Goal: Navigation & Orientation: Find specific page/section

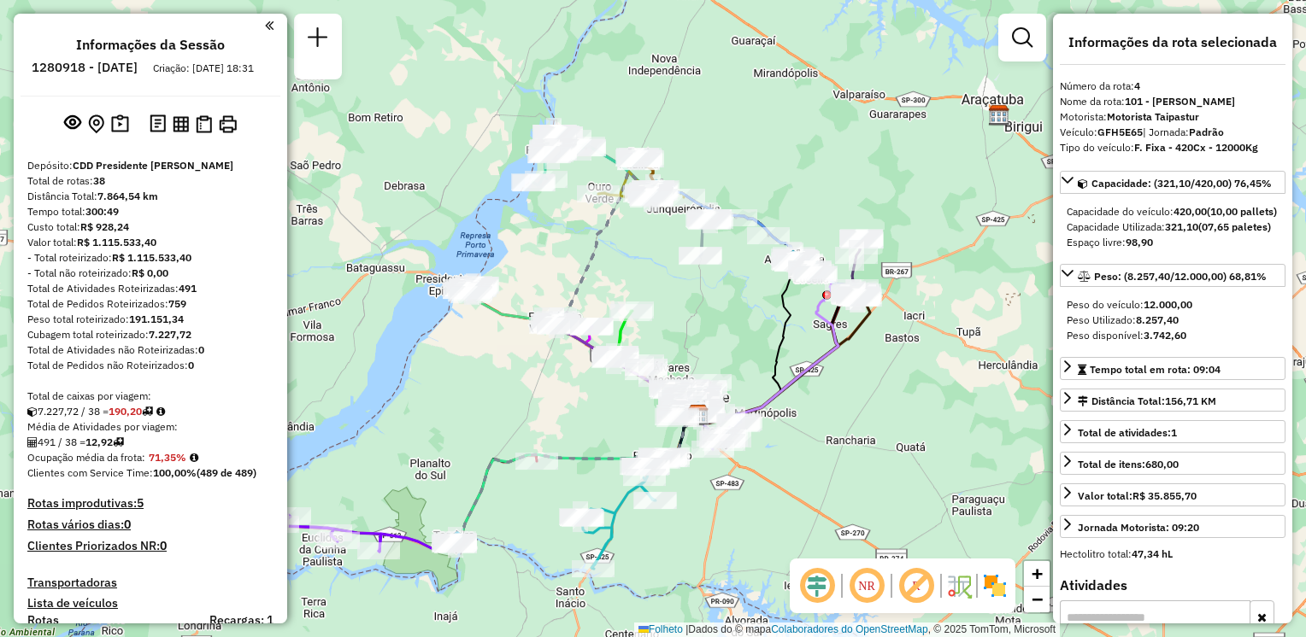
select select "**********"
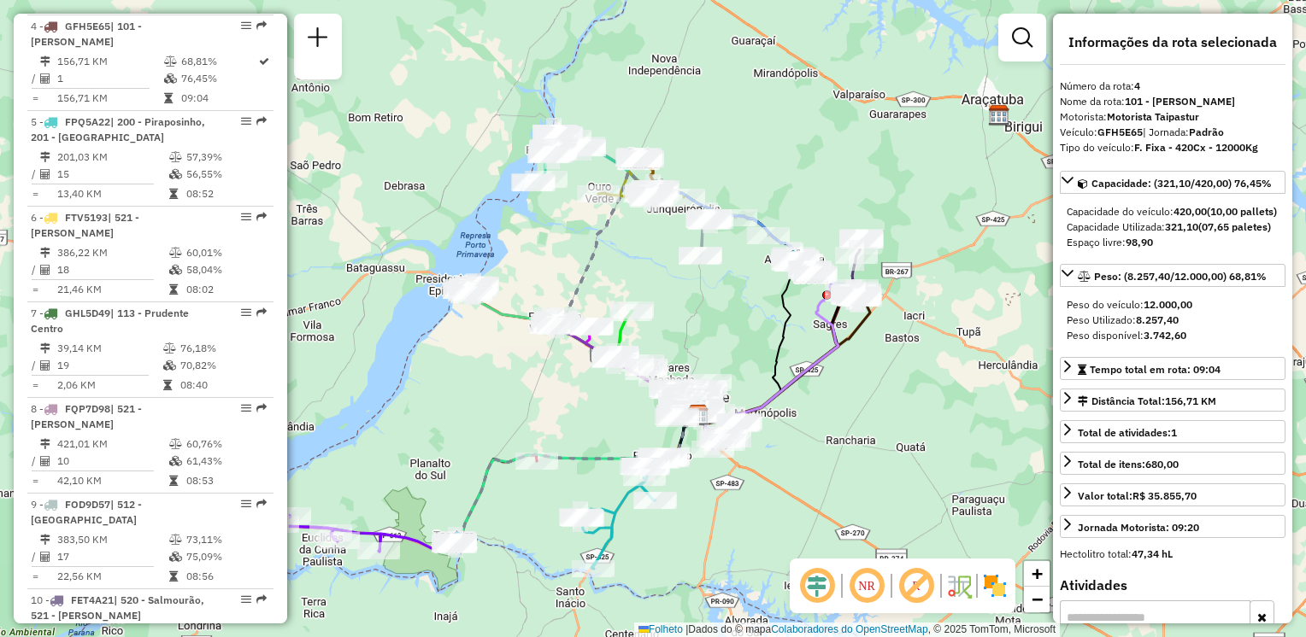
drag, startPoint x: 719, startPoint y: 317, endPoint x: 942, endPoint y: 255, distance: 230.5
click at [942, 255] on div "Janela de atendimento Grade de atendimento Capacidade Transportadoras Veículos …" at bounding box center [653, 318] width 1306 height 637
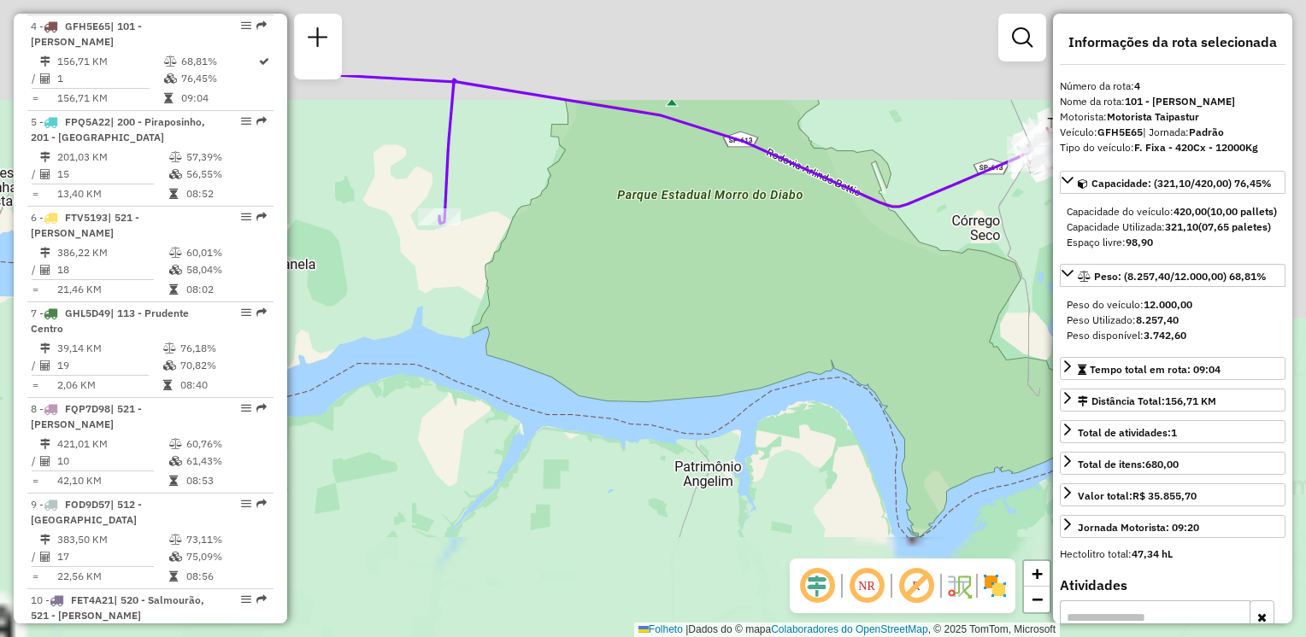
drag, startPoint x: 837, startPoint y: 354, endPoint x: 673, endPoint y: 508, distance: 224.3
click at [673, 508] on div "Janela de atendimento Grade de atendimento Capacidade Transportadoras Veículos …" at bounding box center [653, 318] width 1306 height 637
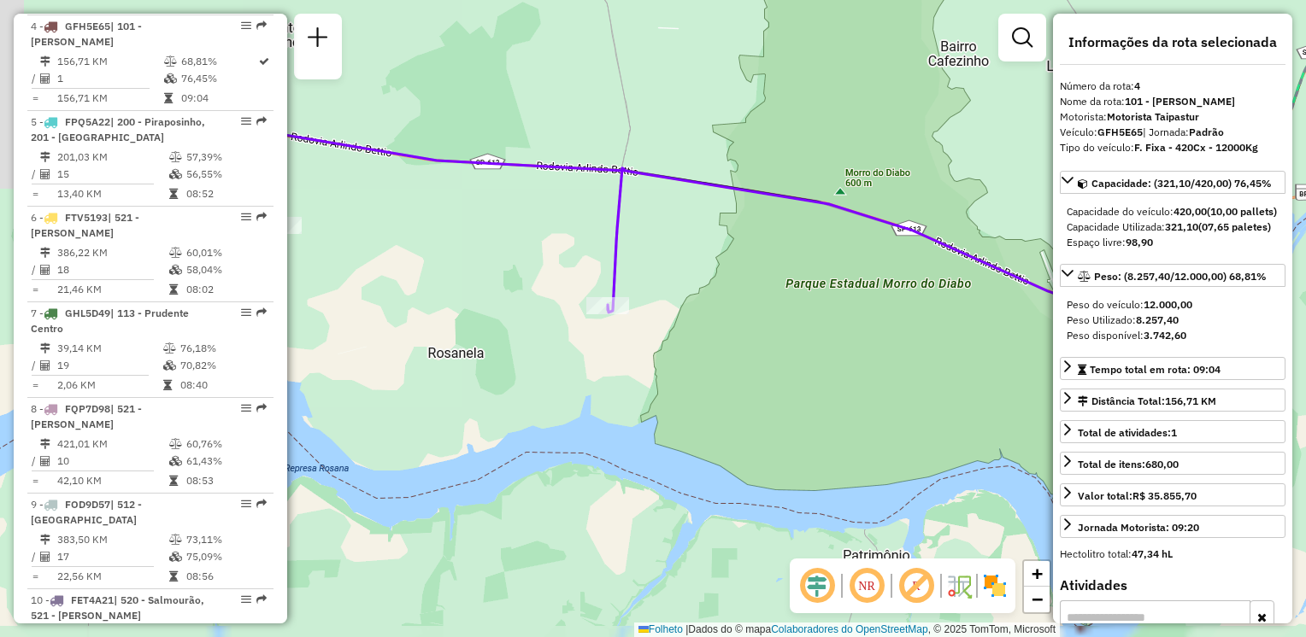
drag, startPoint x: 673, startPoint y: 451, endPoint x: 776, endPoint y: 471, distance: 104.4
click at [782, 480] on div "Janela de atendimento Grade de atendimento Capacidade Transportadoras Veículos …" at bounding box center [653, 318] width 1306 height 637
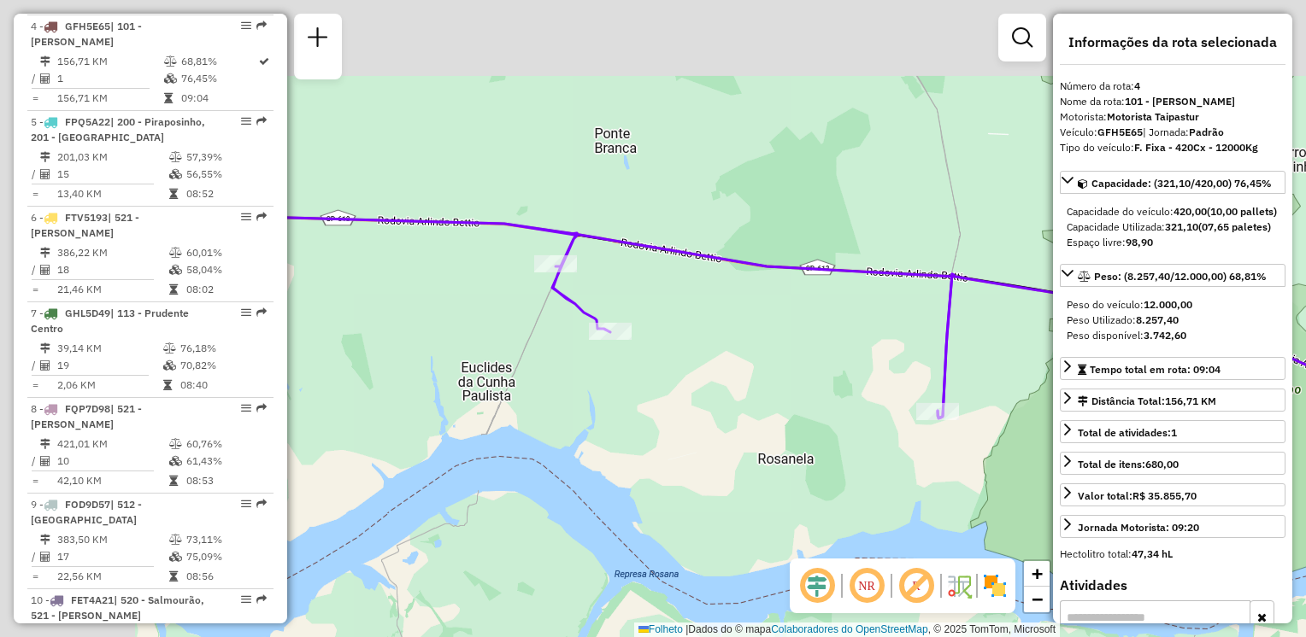
drag, startPoint x: 744, startPoint y: 415, endPoint x: 960, endPoint y: 453, distance: 218.6
click at [960, 453] on div "Janela de atendimento Grade de atendimento Capacidade Transportadoras Veículos …" at bounding box center [653, 318] width 1306 height 637
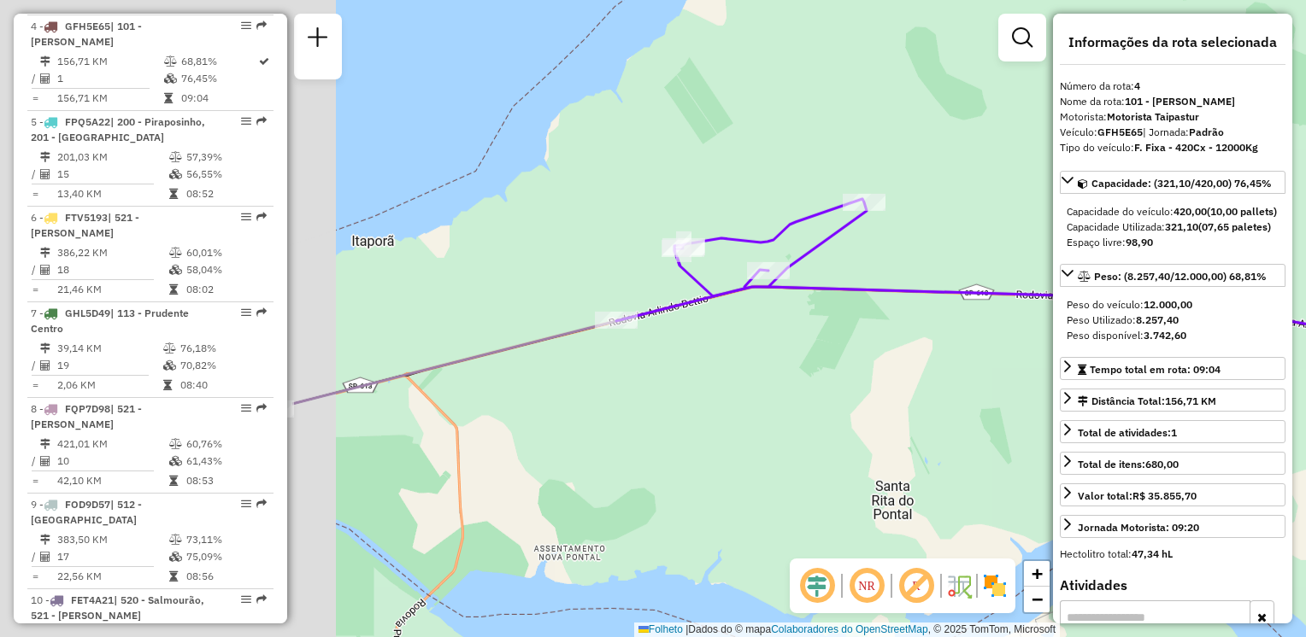
drag, startPoint x: 408, startPoint y: 367, endPoint x: 824, endPoint y: 402, distance: 416.8
click at [824, 402] on div "Janela de atendimento Grade de atendimento Capacidade Transportadoras Veículos …" at bounding box center [653, 318] width 1306 height 637
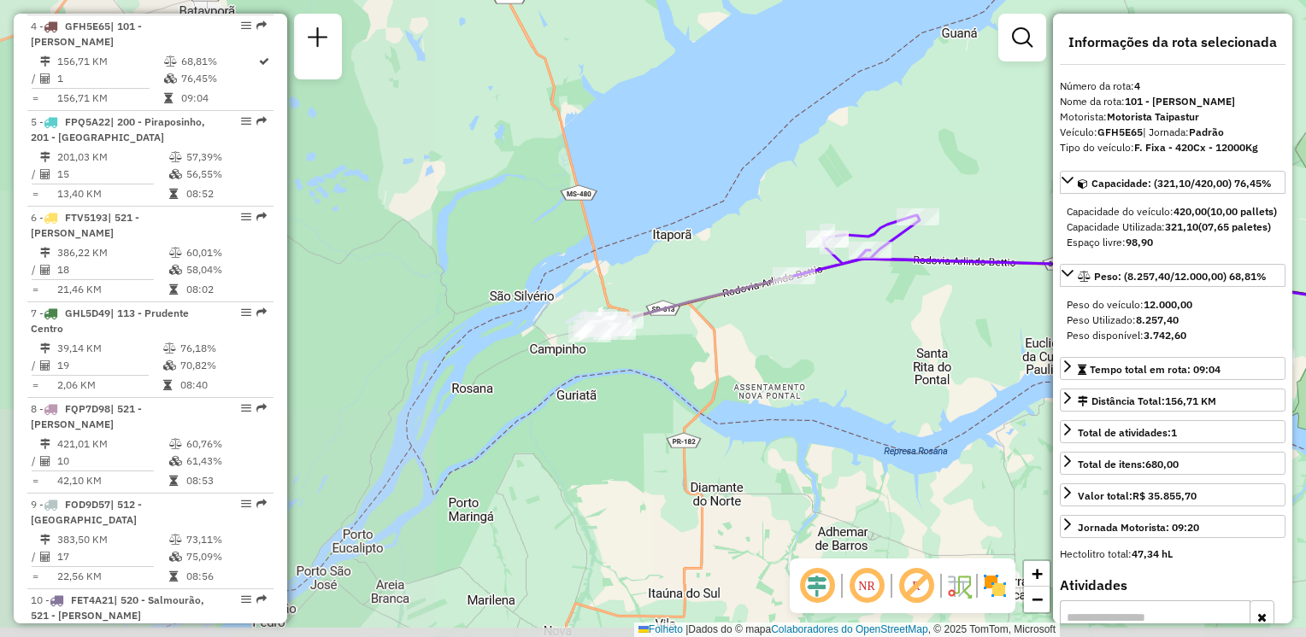
drag, startPoint x: 580, startPoint y: 465, endPoint x: 731, endPoint y: 412, distance: 160.3
click at [731, 412] on div "Janela de atendimento Grade de atendimento Capacidade Transportadoras Veículos …" at bounding box center [653, 318] width 1306 height 637
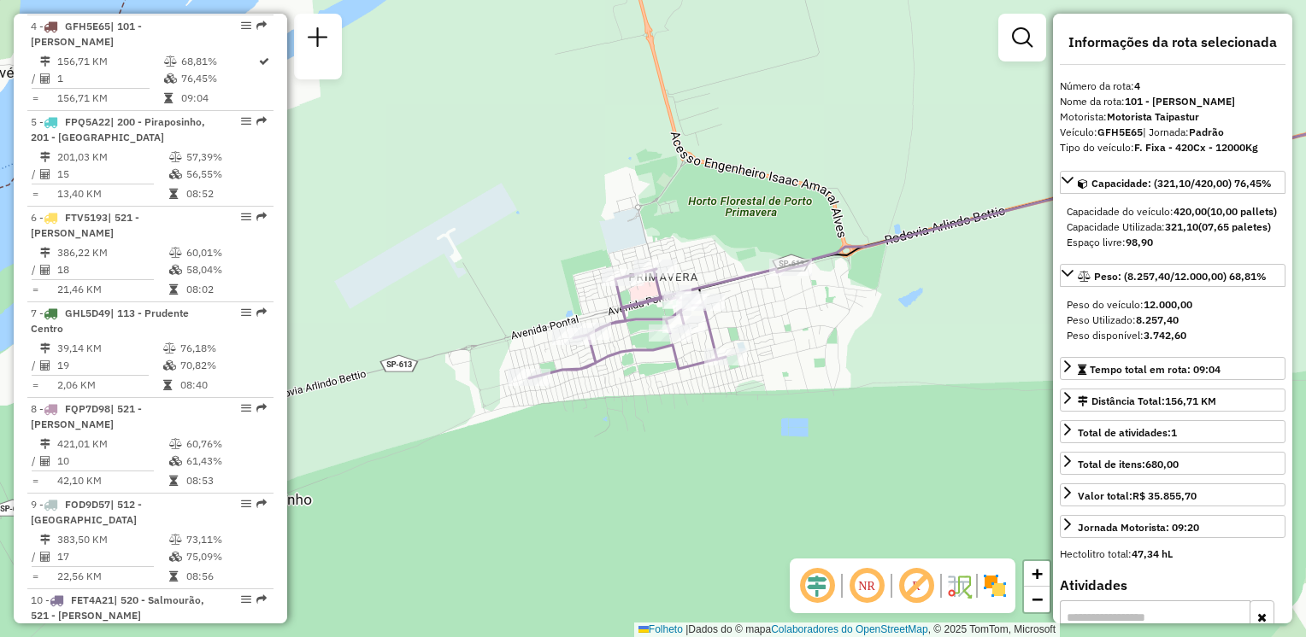
drag, startPoint x: 723, startPoint y: 349, endPoint x: 843, endPoint y: 343, distance: 120.7
click at [843, 343] on div "Janela de atendimento Grade de atendimento Capacidade Transportadoras Veículos …" at bounding box center [653, 318] width 1306 height 637
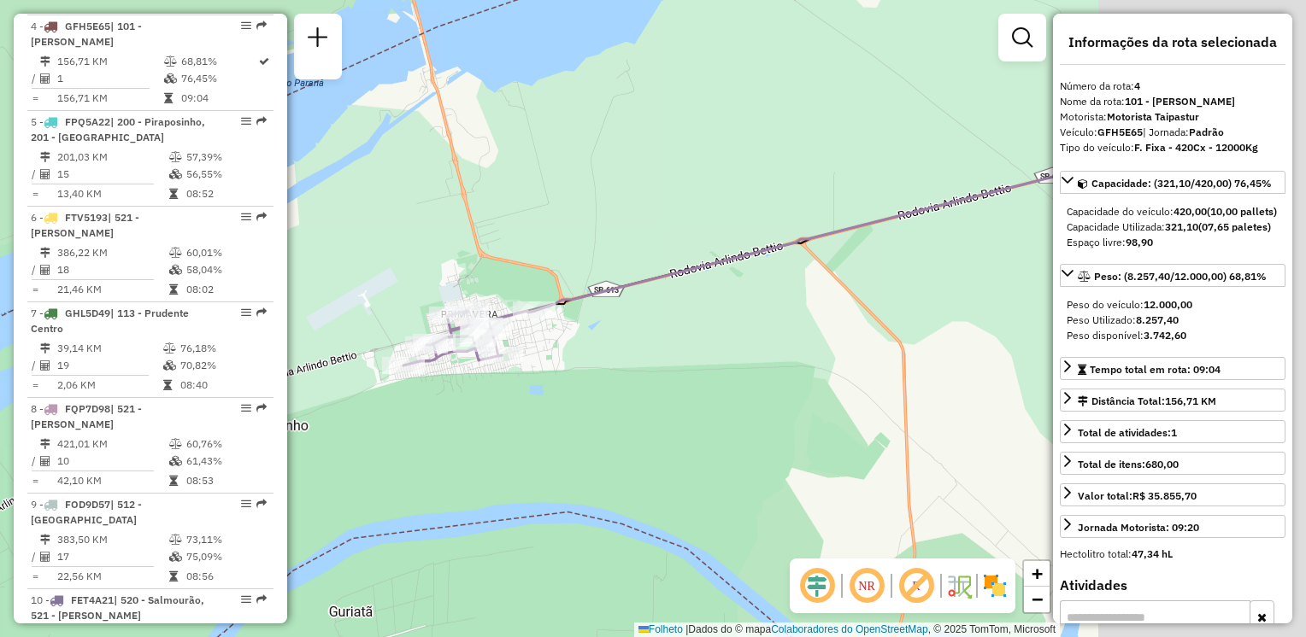
drag, startPoint x: 907, startPoint y: 461, endPoint x: 577, endPoint y: 407, distance: 334.2
click at [521, 417] on div "Janela de atendimento Grade de atendimento Capacidade Transportadoras Veículos …" at bounding box center [653, 318] width 1306 height 637
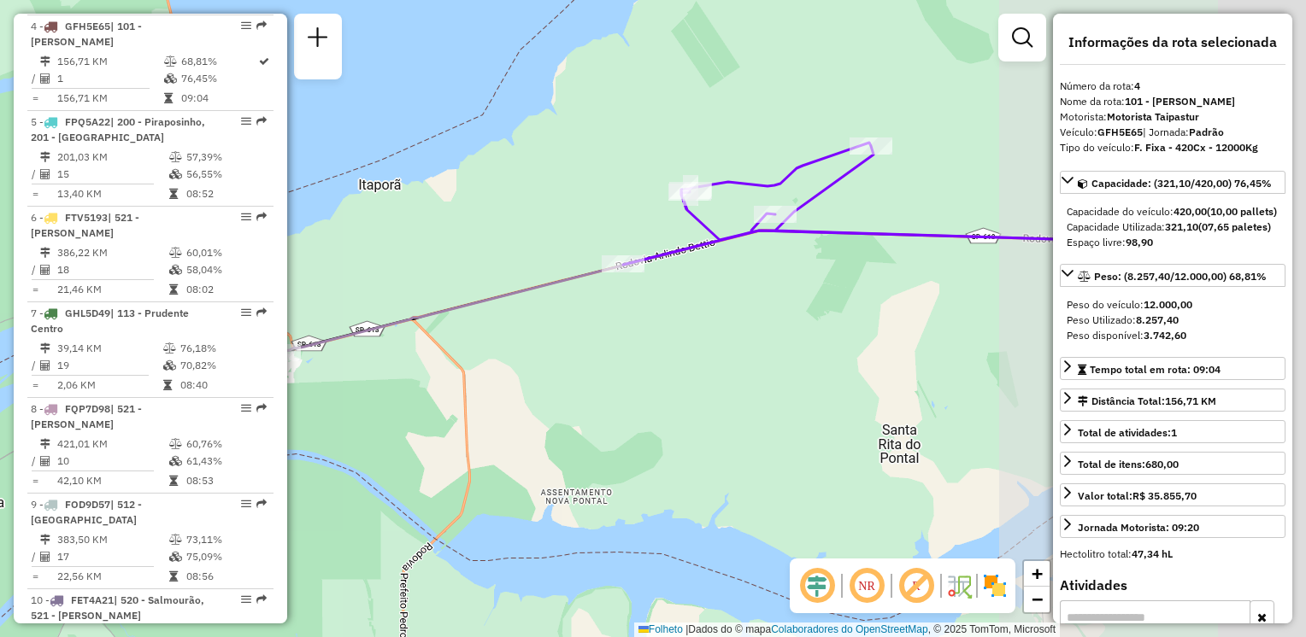
drag, startPoint x: 964, startPoint y: 413, endPoint x: 565, endPoint y: 410, distance: 399.1
click at [565, 410] on div "Janela de atendimento Grade de atendimento Capacidade Transportadoras Veículos …" at bounding box center [653, 318] width 1306 height 637
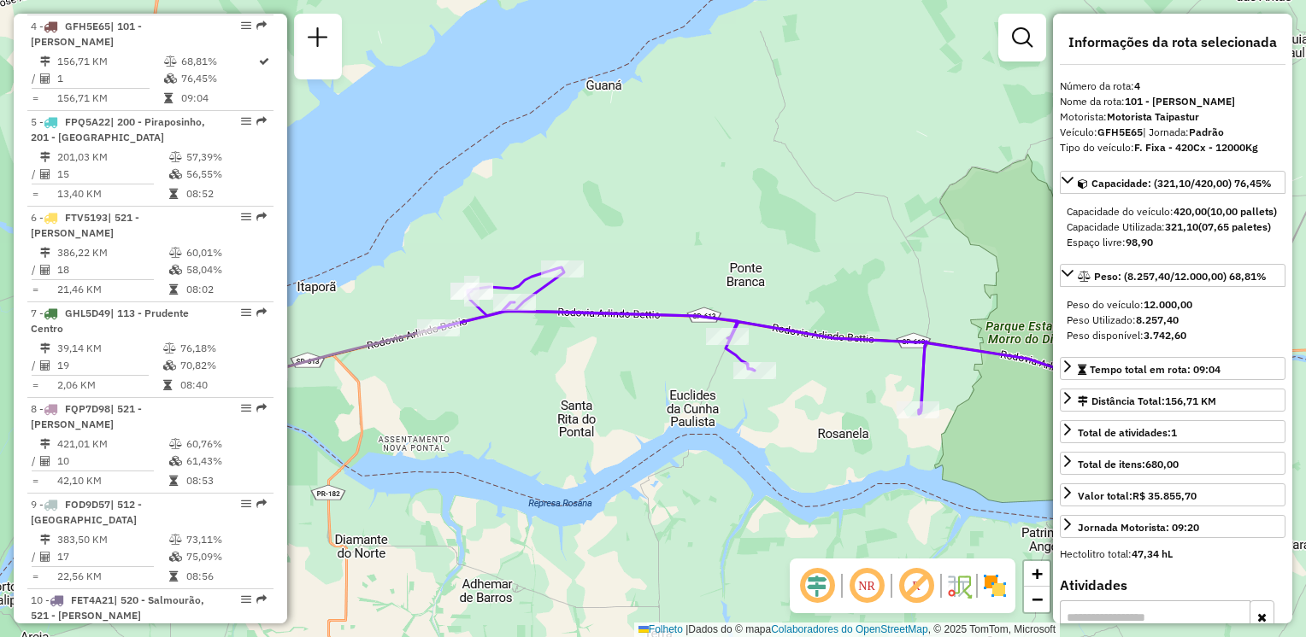
drag, startPoint x: 840, startPoint y: 419, endPoint x: 572, endPoint y: 415, distance: 268.3
click at [572, 415] on div "Janela de atendimento Grade de atendimento Capacidade Transportadoras Veículos …" at bounding box center [653, 318] width 1306 height 637
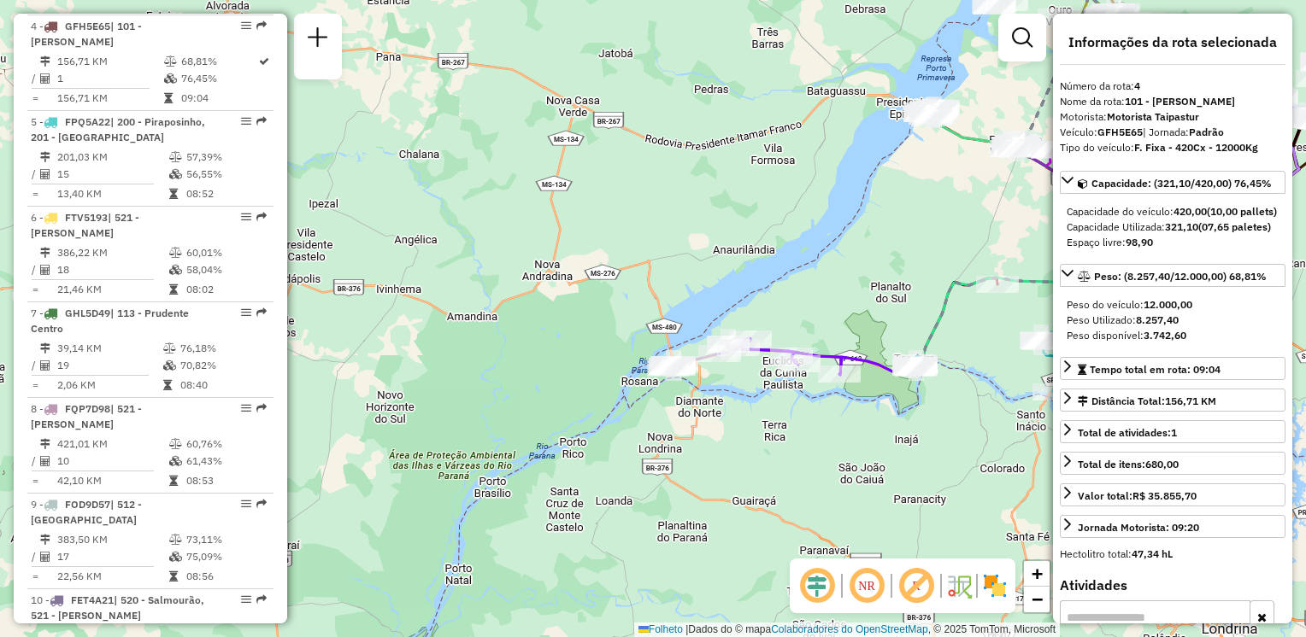
drag, startPoint x: 837, startPoint y: 423, endPoint x: 788, endPoint y: 429, distance: 49.9
click at [788, 429] on div "Janela de atendimento Grade de atendimento Capacidade Transportadoras Veículos …" at bounding box center [653, 318] width 1306 height 637
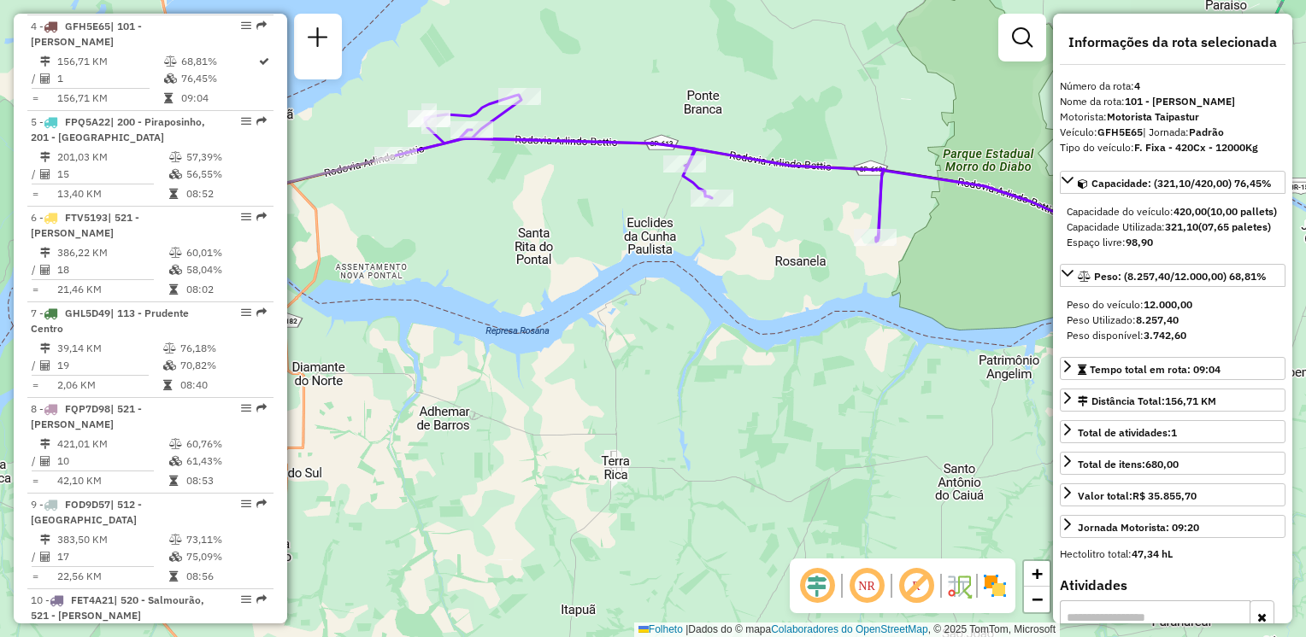
drag, startPoint x: 828, startPoint y: 327, endPoint x: 438, endPoint y: 298, distance: 391.6
click at [438, 298] on div "Janela de atendimento Grade de atendimento Capacidade Transportadoras Veículos …" at bounding box center [653, 318] width 1306 height 637
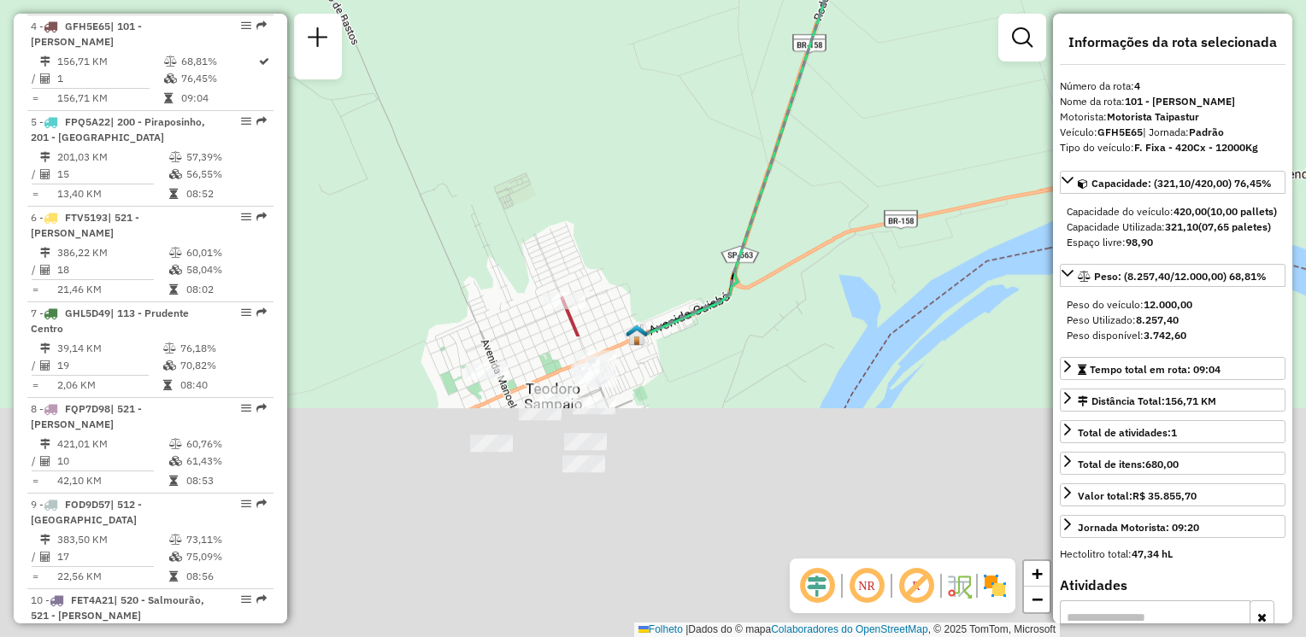
drag, startPoint x: 632, startPoint y: 540, endPoint x: 740, endPoint y: 176, distance: 379.6
click at [740, 176] on div "Janela de atendimento Grade de atendimento Capacidade Transportadoras Veículos …" at bounding box center [653, 318] width 1306 height 637
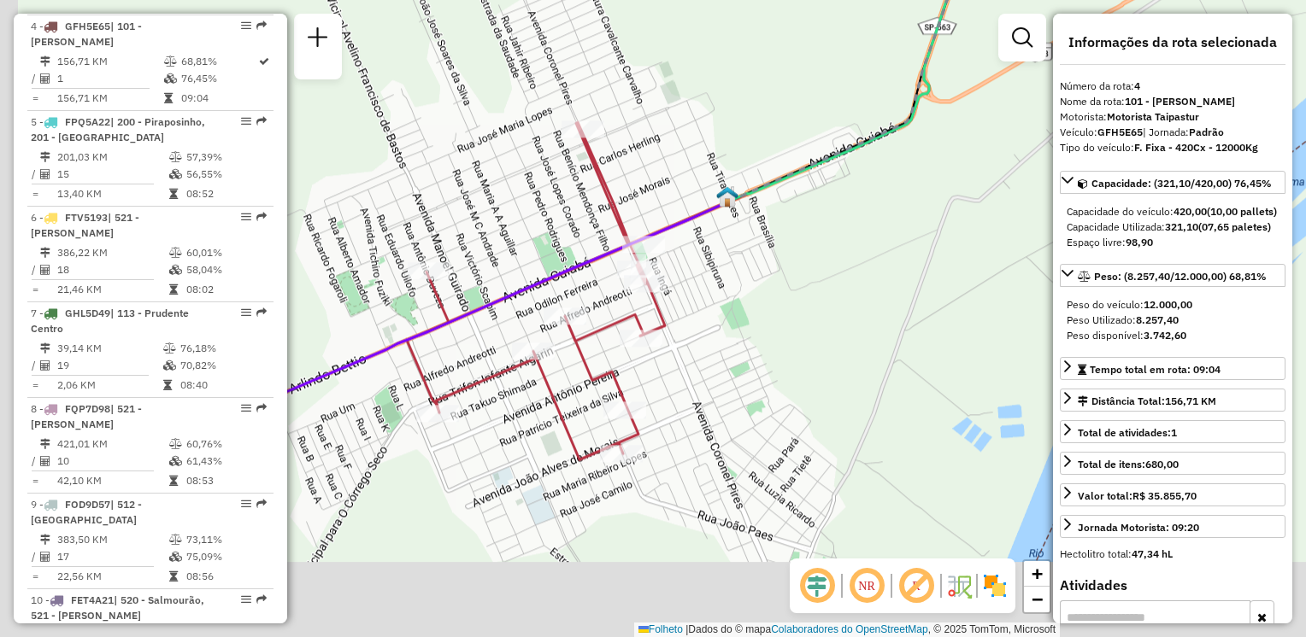
drag, startPoint x: 682, startPoint y: 255, endPoint x: 745, endPoint y: 149, distance: 123.4
click at [744, 150] on div "Janela de atendimento Grade de atendimento Capacidade Transportadoras Veículos …" at bounding box center [653, 318] width 1306 height 637
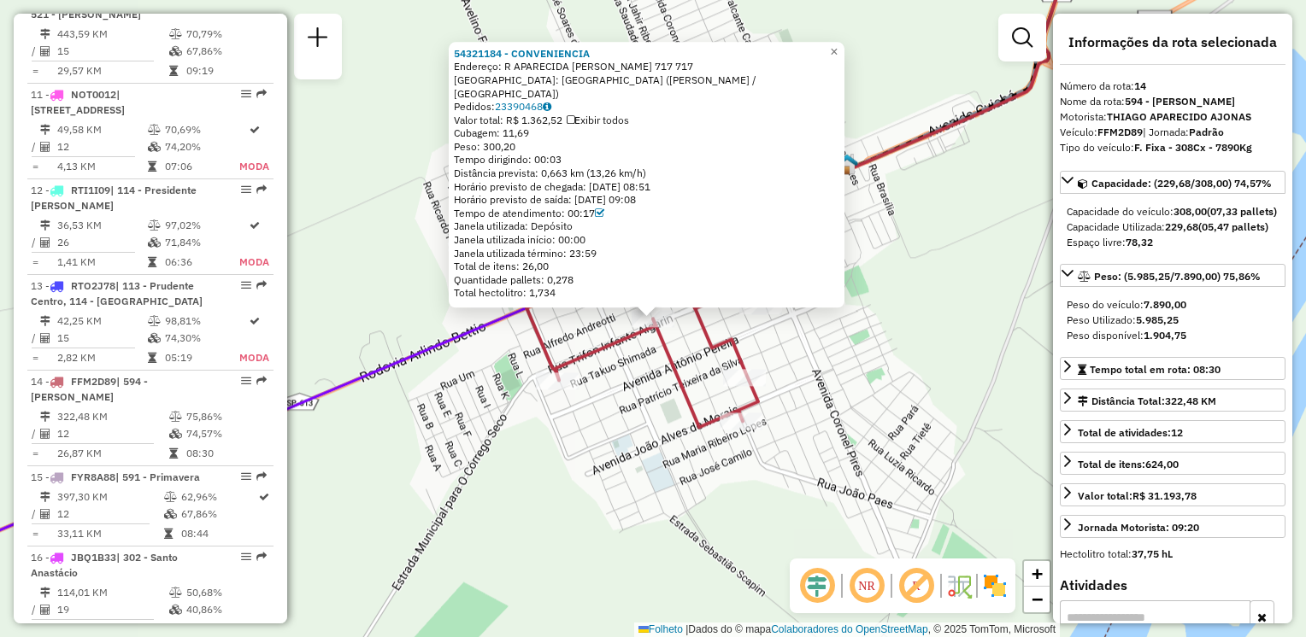
scroll to position [1896, 0]
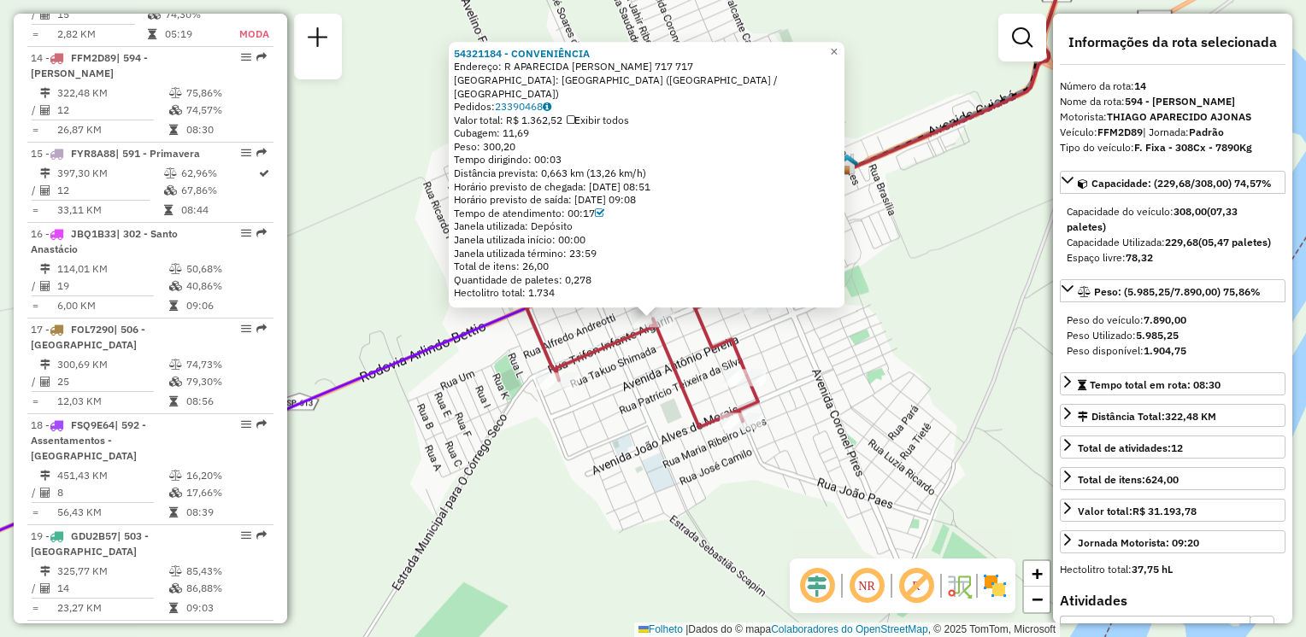
click at [895, 350] on div "54321184 - CONVENIÊNCIA Endereço: R APARECIDA M DE SOUZA 717 717 Bairro: [GEOGR…" at bounding box center [653, 318] width 1306 height 637
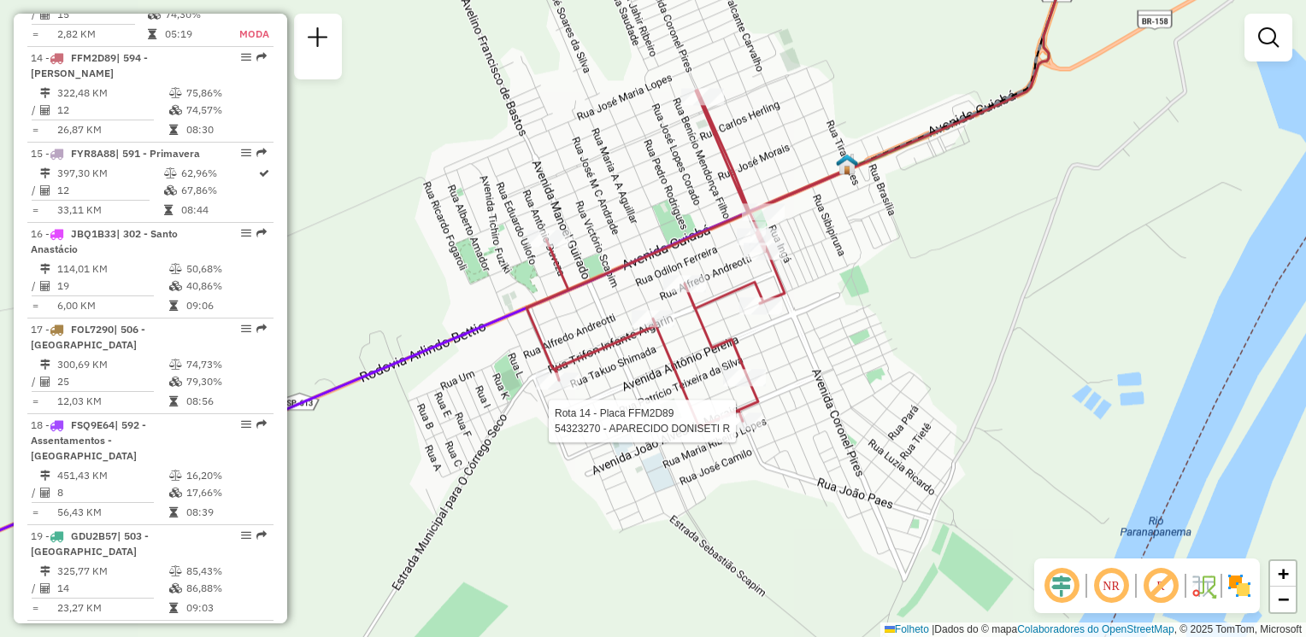
select select "**********"
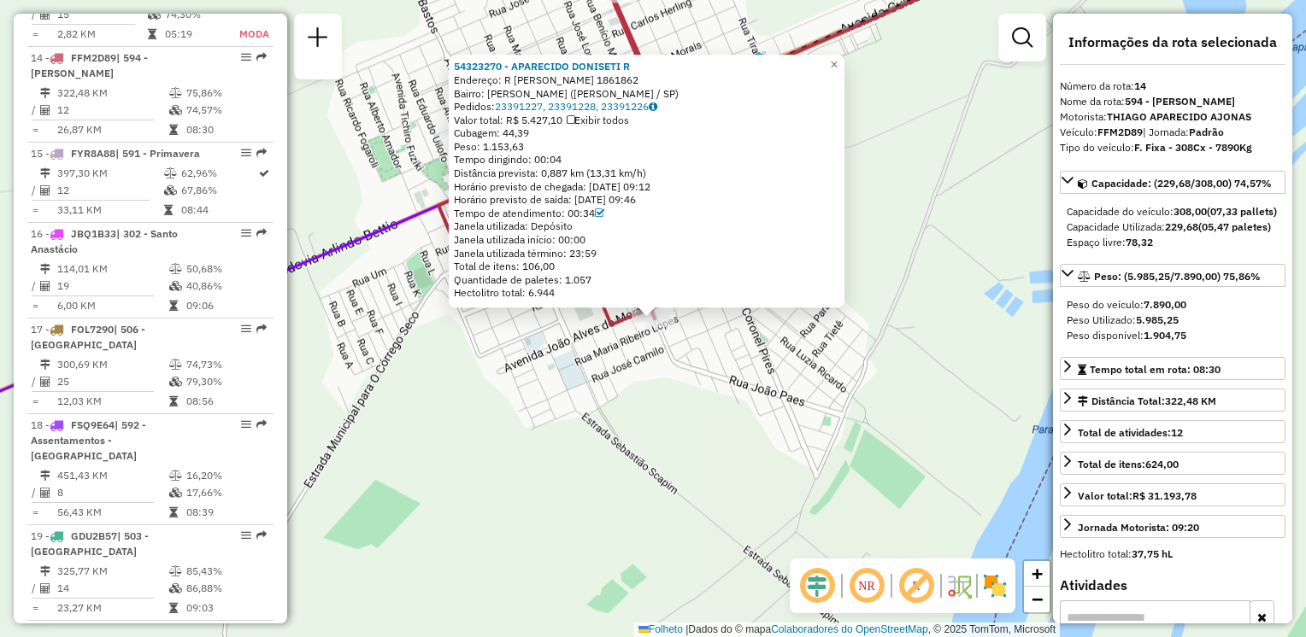
drag, startPoint x: 809, startPoint y: 412, endPoint x: 731, endPoint y: 391, distance: 80.4
click at [808, 412] on div "54323270 - APARECIDO DONISETI R Endereço: R [PERSON_NAME] 1861862 Bairro: [PERS…" at bounding box center [653, 318] width 1306 height 637
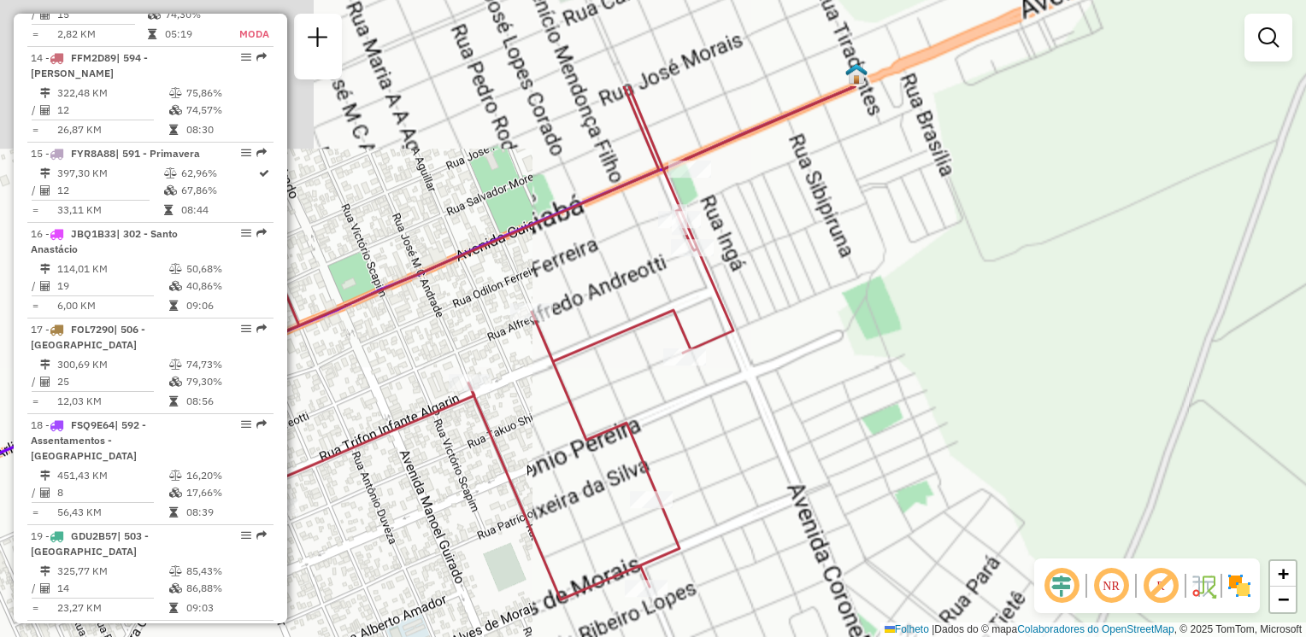
drag, startPoint x: 712, startPoint y: 193, endPoint x: 769, endPoint y: 290, distance: 112.3
click at [771, 293] on div "Janela de atendimento Grade de atendimento Capacidade Transportadoras Veículos …" at bounding box center [653, 318] width 1306 height 637
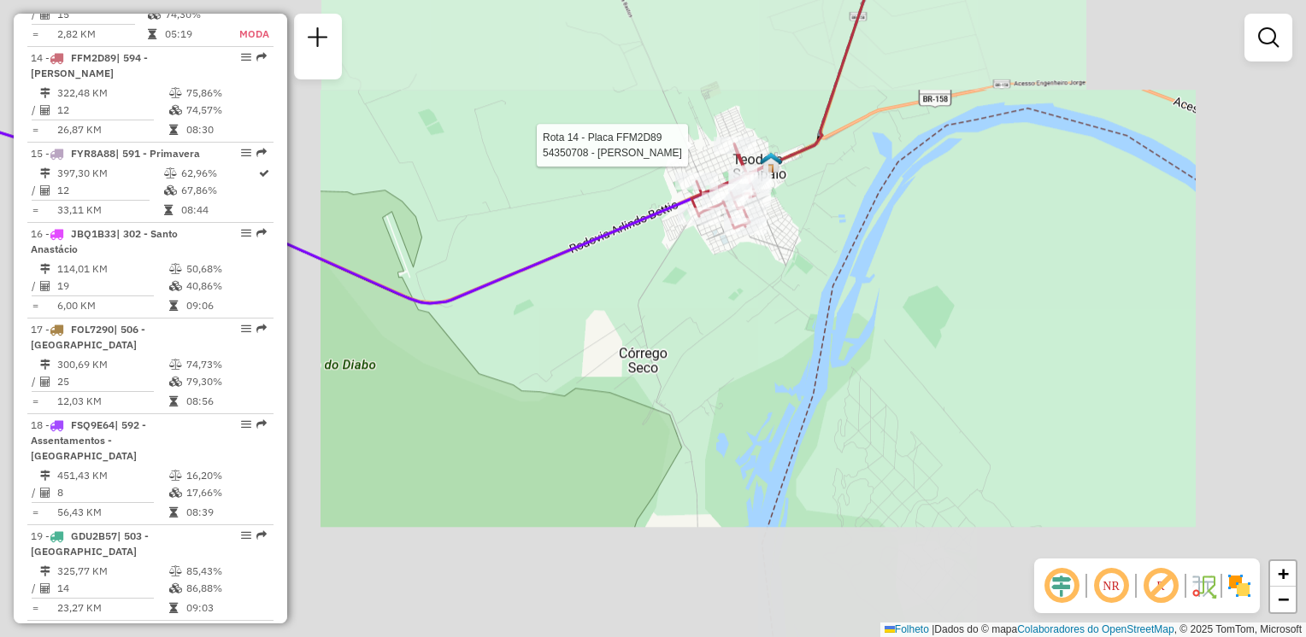
select select "**********"
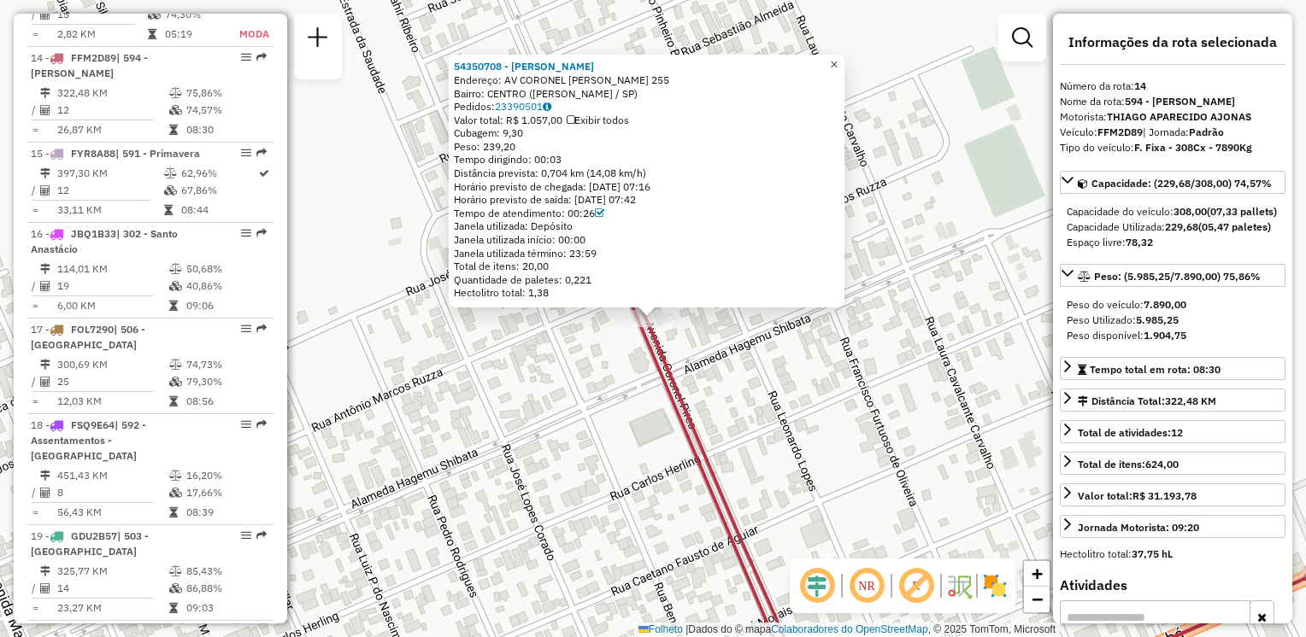
drag, startPoint x: 850, startPoint y: 59, endPoint x: 841, endPoint y: 94, distance: 36.3
click at [837, 59] on span "×" at bounding box center [834, 64] width 8 height 15
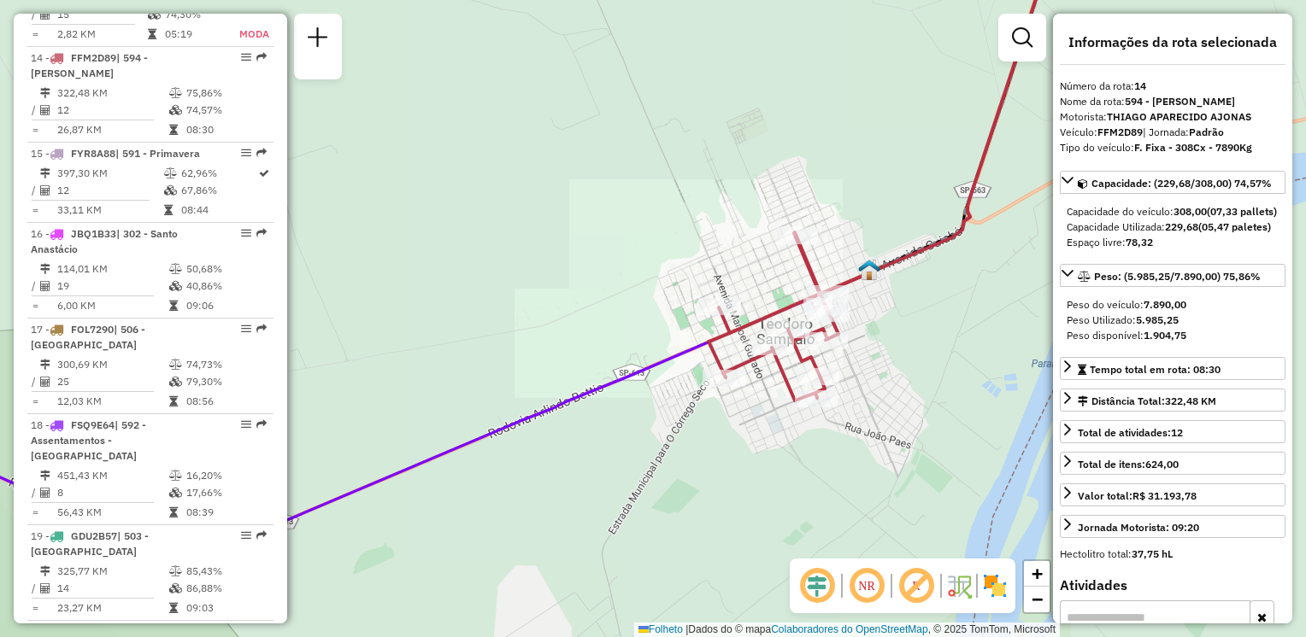
drag, startPoint x: 779, startPoint y: 422, endPoint x: 775, endPoint y: 374, distance: 48.0
click at [781, 385] on div "Janela de atendimento Grade de atendimento Capacidade Transportadoras Veículos …" at bounding box center [653, 318] width 1306 height 637
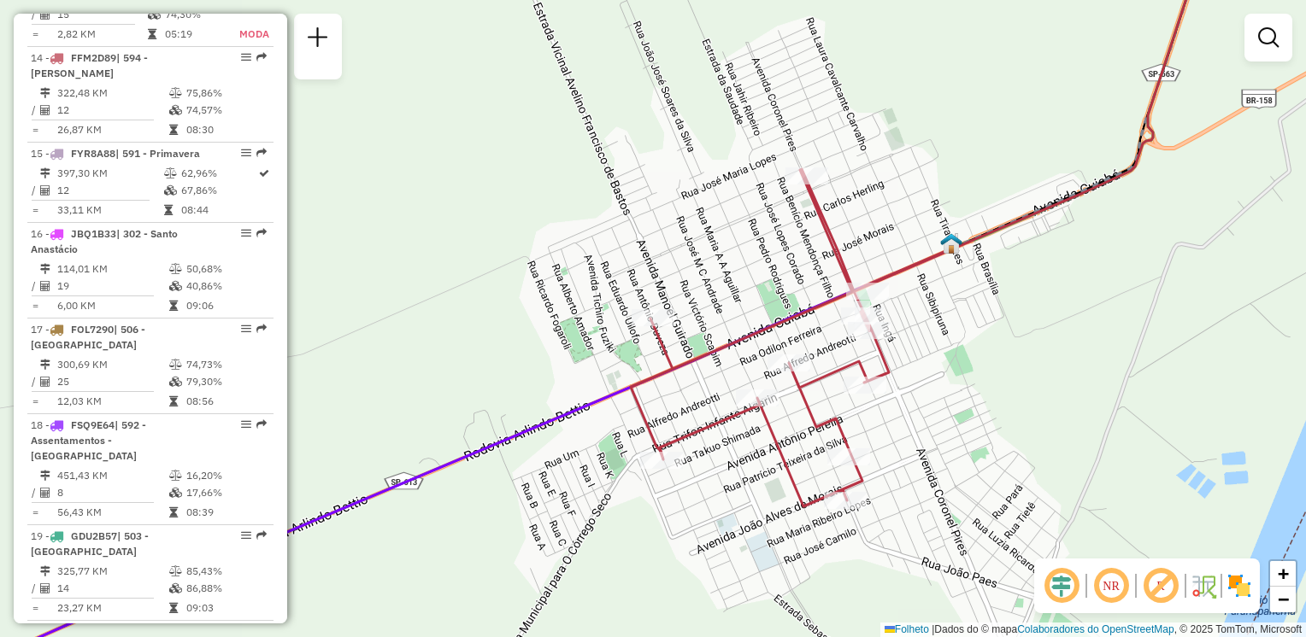
select select "**********"
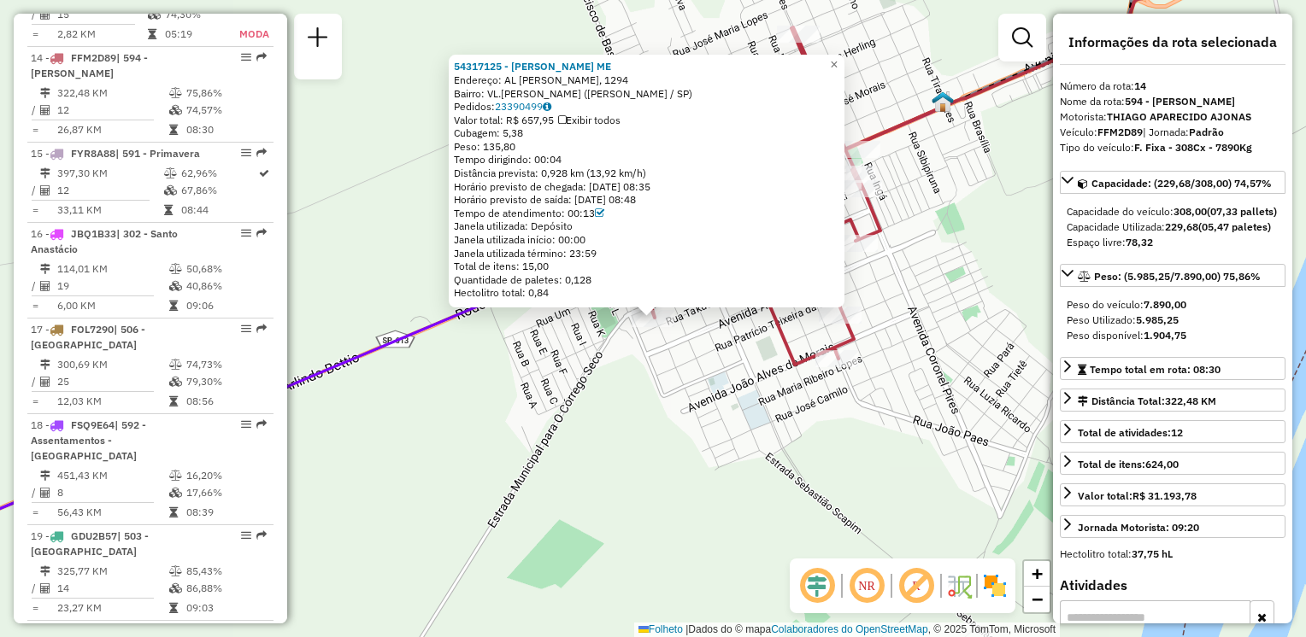
drag, startPoint x: 716, startPoint y: 402, endPoint x: 688, endPoint y: 426, distance: 37.0
click at [688, 426] on div "54317125 - [PERSON_NAME] ME Endereço: AL [PERSON_NAME], 1294 Bairro: VL.FURLAN …" at bounding box center [653, 318] width 1306 height 637
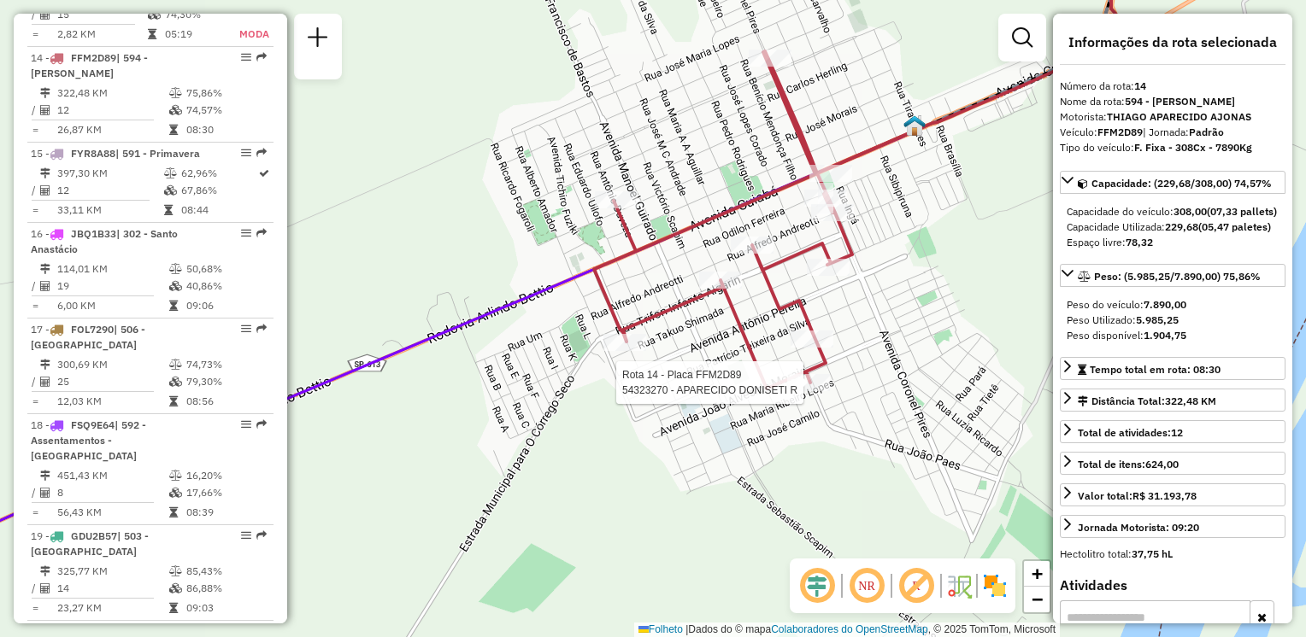
click at [802, 391] on div at bounding box center [808, 382] width 43 height 17
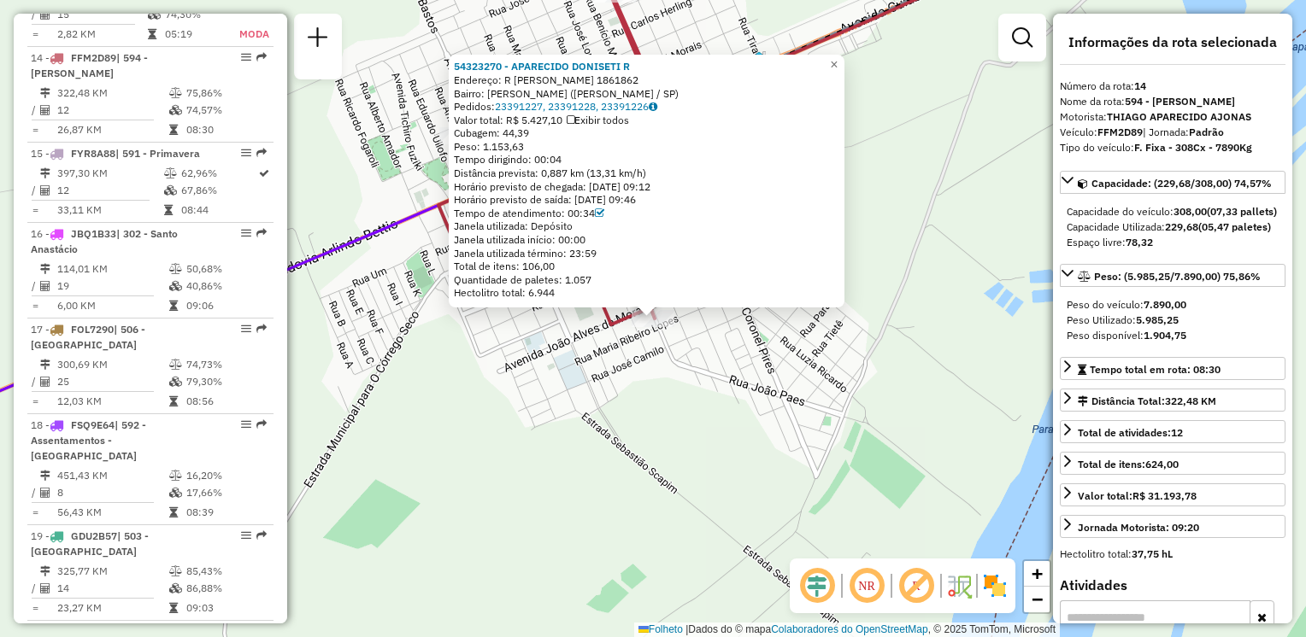
click at [796, 314] on div "54323270 - APARECIDO DONISETI R Endereço: R [PERSON_NAME] 1861862 Bairro: [PERS…" at bounding box center [653, 318] width 1306 height 637
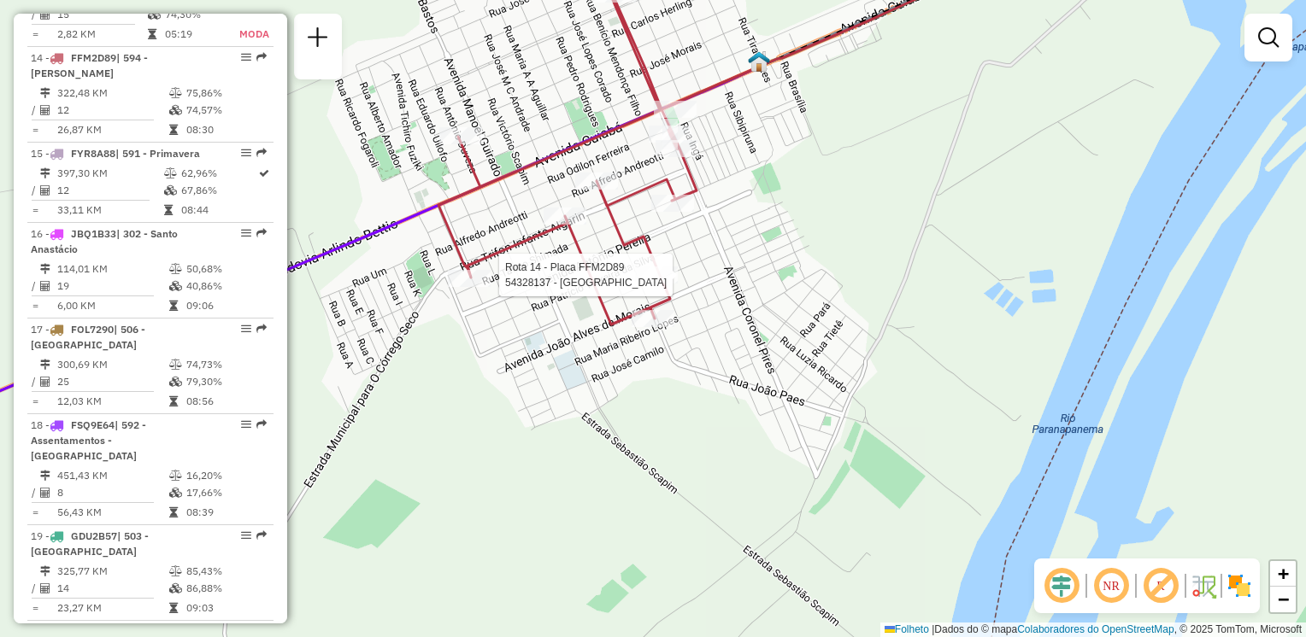
select select "**********"
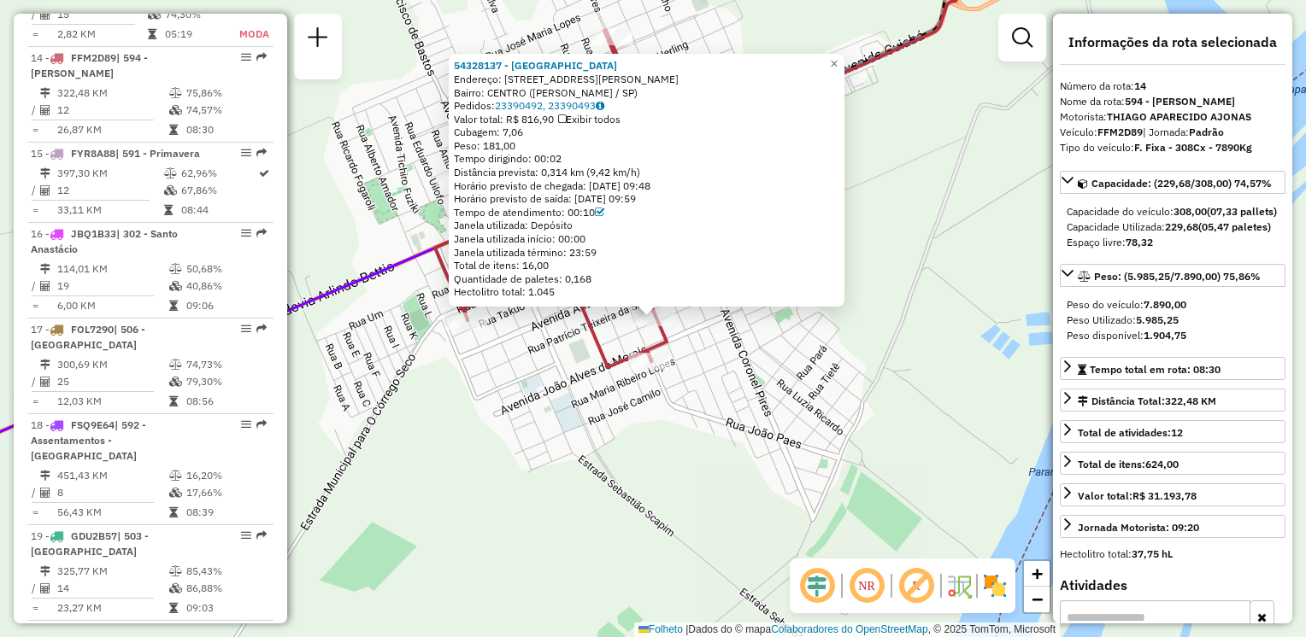
click at [549, 354] on div "54328137 - [GEOGRAPHIC_DATA] Endereço: [STREET_ADDRESS][PERSON_NAME][PERSON_NAM…" at bounding box center [653, 318] width 1306 height 637
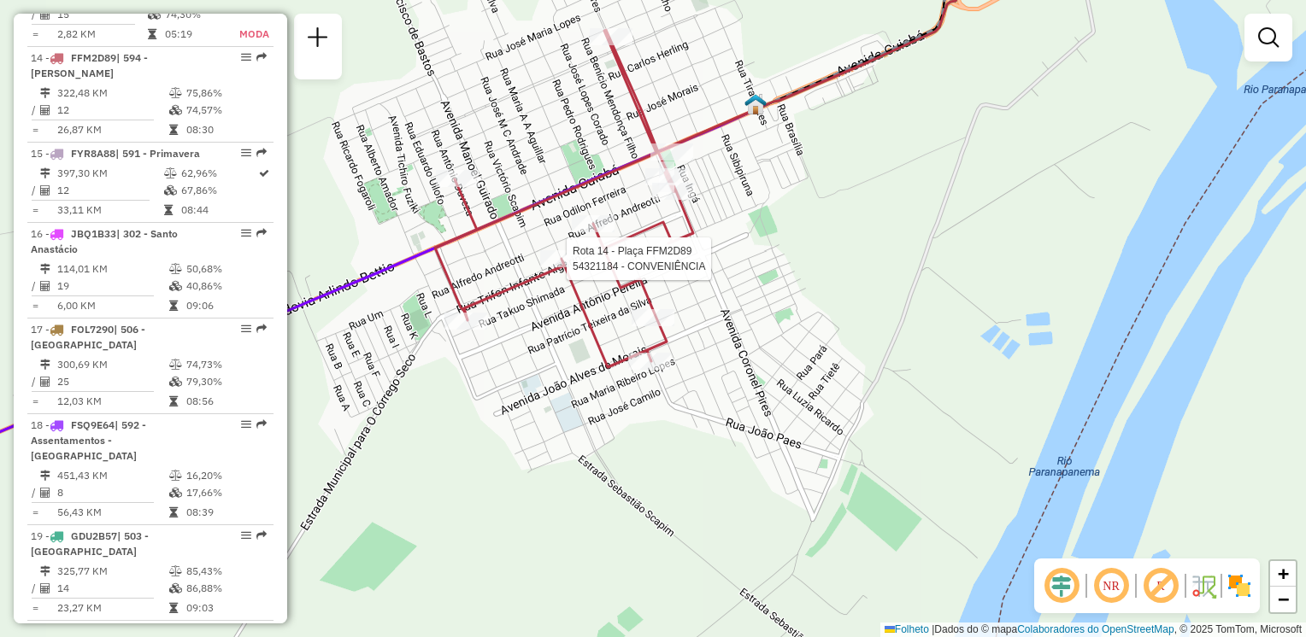
click at [561, 267] on div at bounding box center [561, 258] width 43 height 17
select select "**********"
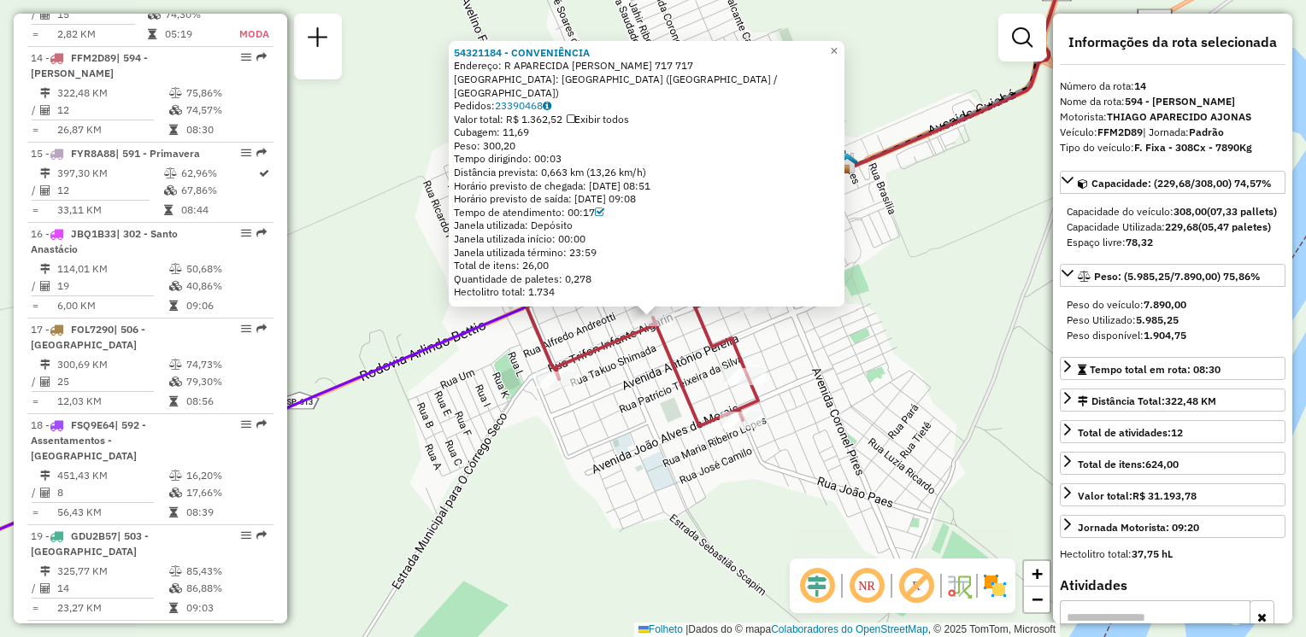
click at [569, 306] on div "54321184 - CONVENIÊNCIA Endereço: R APARECIDA M DE SOUZA 717 717 Bairro: [GEOGR…" at bounding box center [647, 174] width 396 height 266
click at [693, 320] on icon at bounding box center [800, 181] width 549 height 490
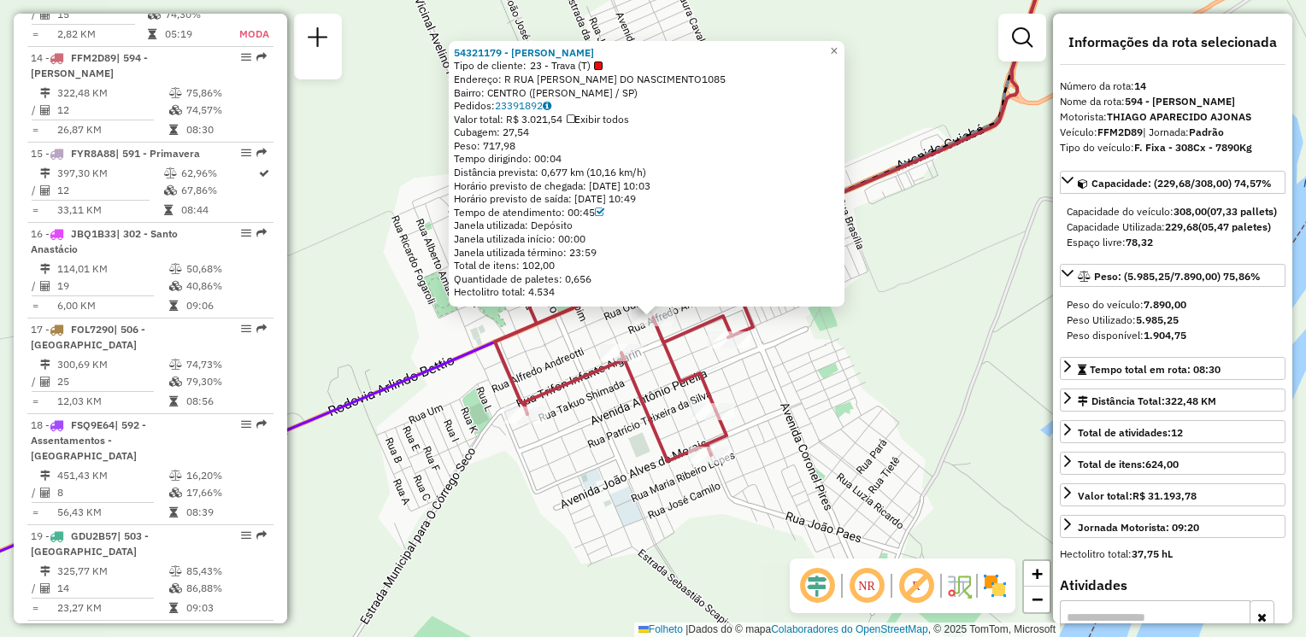
click at [837, 358] on div "54321179 - [PERSON_NAME] SAN Tipo de cliente: 23 - Trava (T) Endereço: R RUA [P…" at bounding box center [653, 318] width 1306 height 637
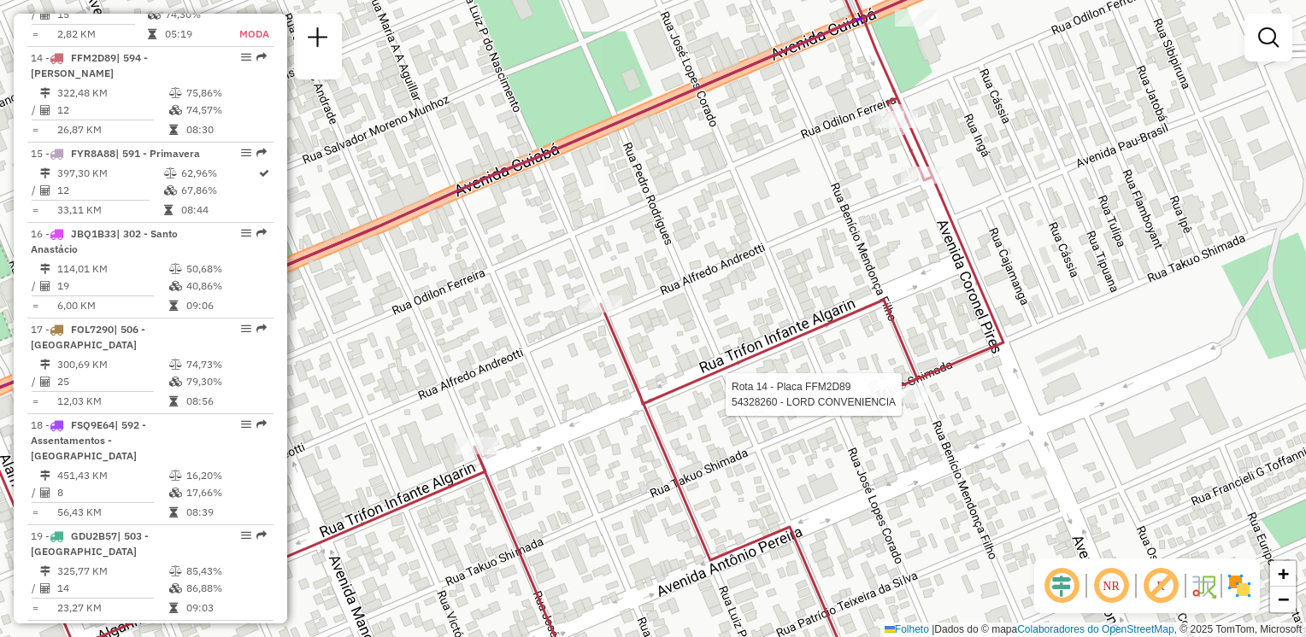
click at [888, 403] on div at bounding box center [906, 394] width 43 height 17
select select "**********"
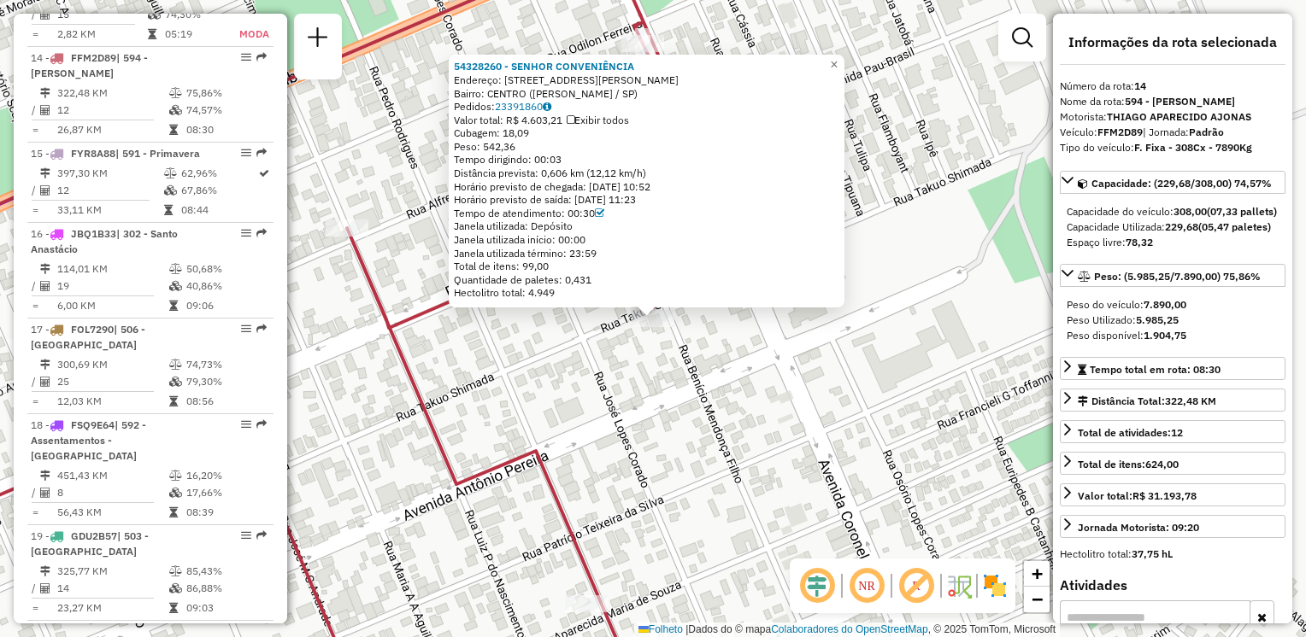
click at [831, 374] on div "54328260 - SENHOR CONVENIÊNCIA Endereço: [STREET_ADDRESS][PERSON_NAME] Bairro: …" at bounding box center [653, 318] width 1306 height 637
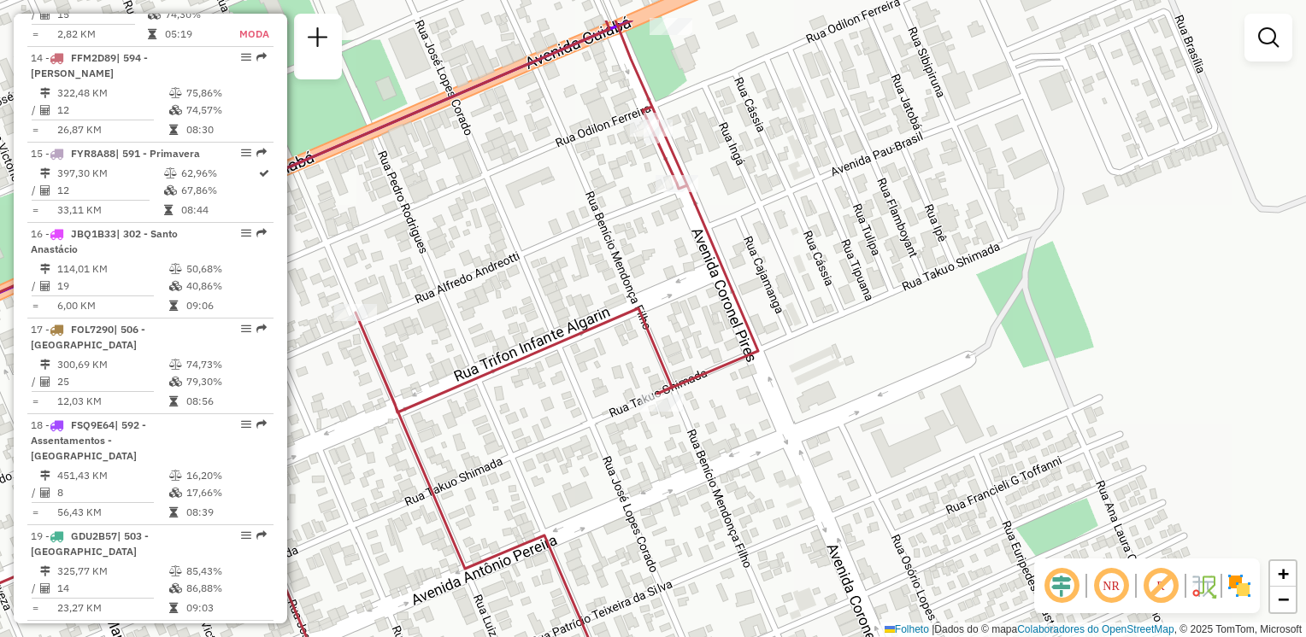
drag, startPoint x: 802, startPoint y: 365, endPoint x: 763, endPoint y: 368, distance: 38.6
click at [819, 477] on div "Janela de atendimento Grade de atendimento Capacidade Transportadoras Veículos …" at bounding box center [653, 318] width 1306 height 637
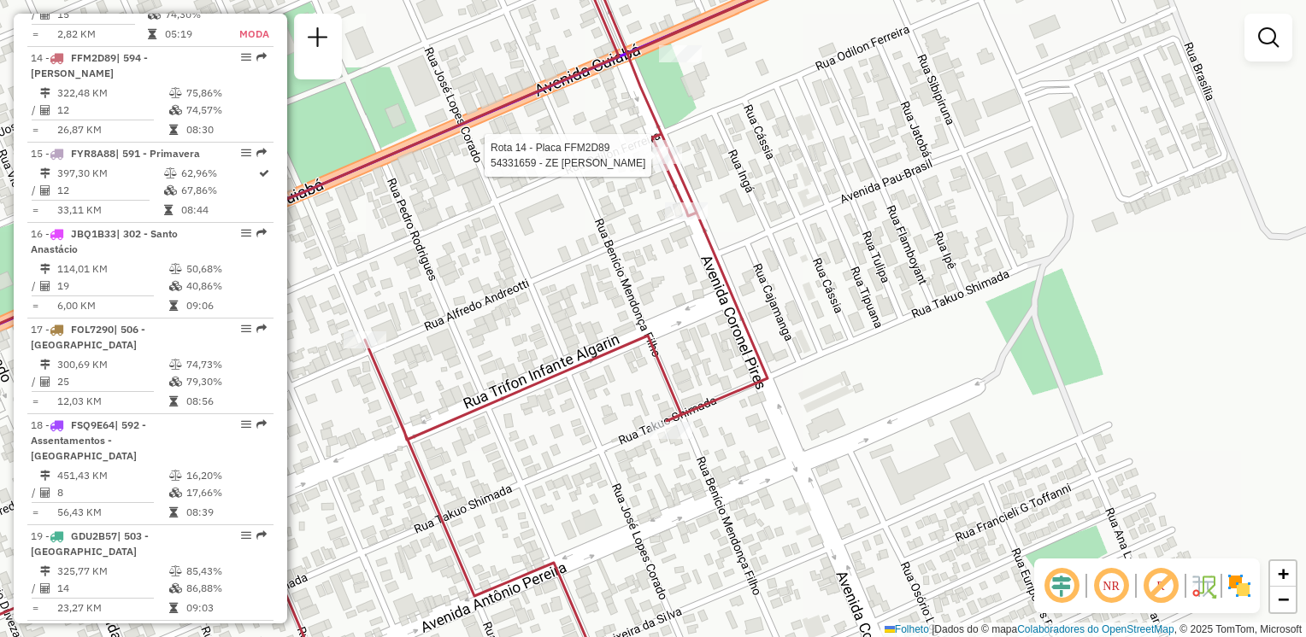
select select "**********"
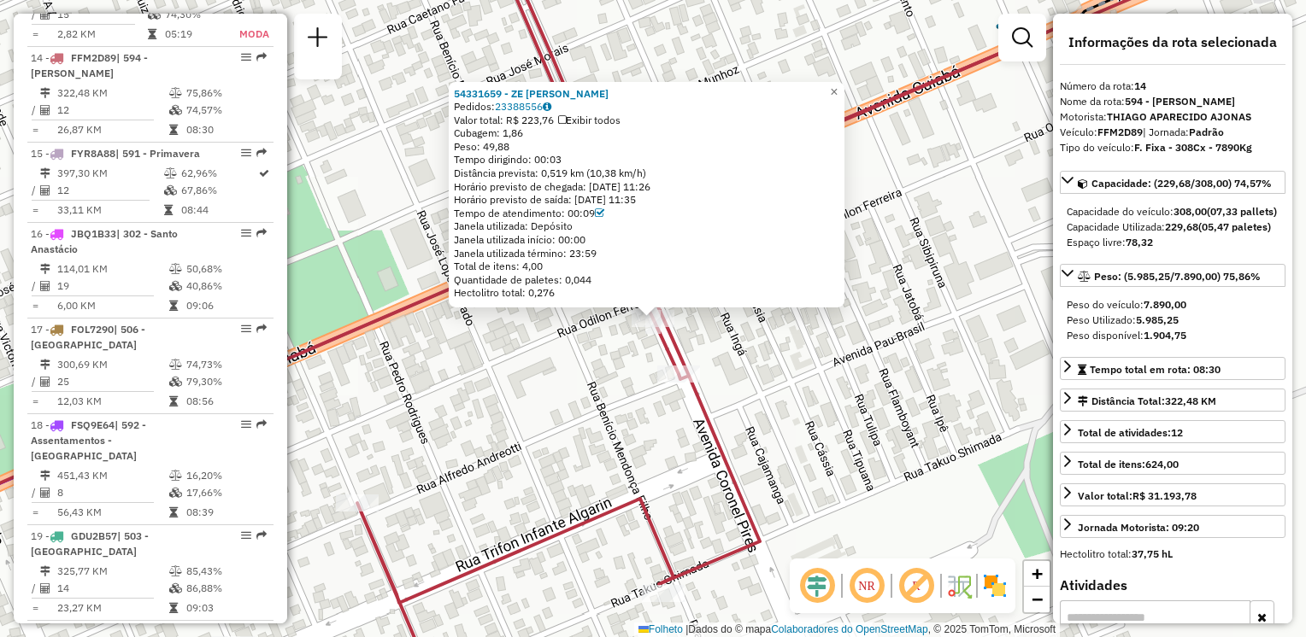
click at [829, 343] on div "54331659 - ZE [PERSON_NAME]: 23388556 Valor total: R$ 223,76 Exibir todos Cubag…" at bounding box center [653, 318] width 1306 height 637
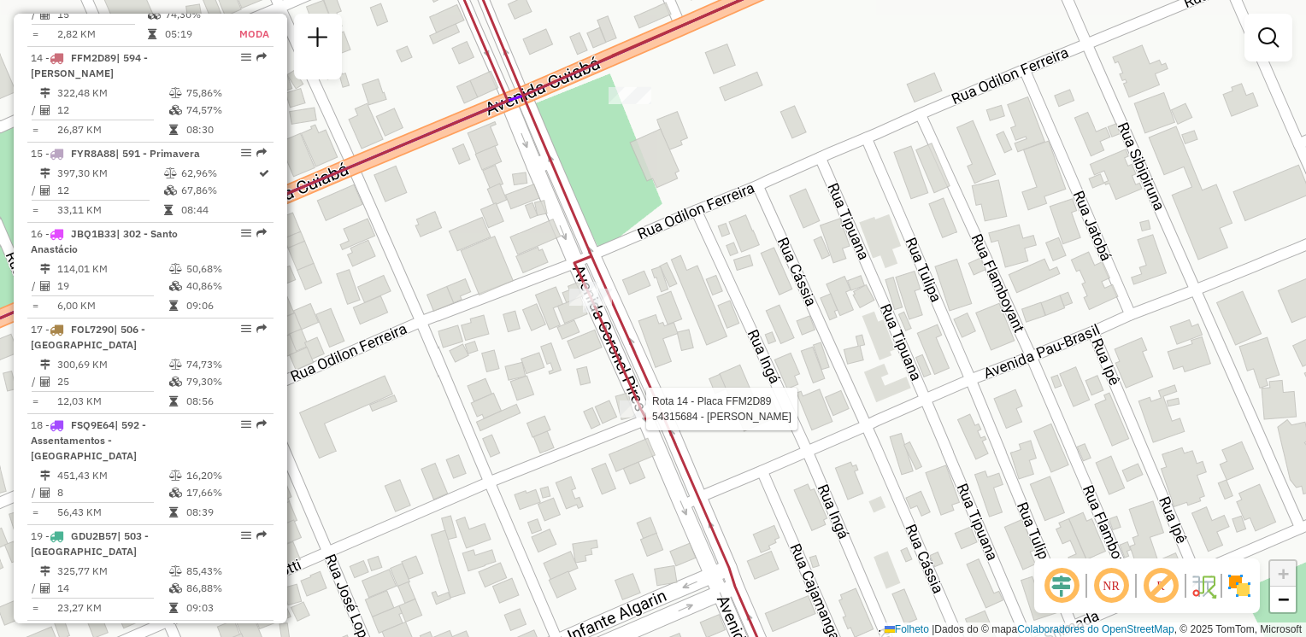
select select "**********"
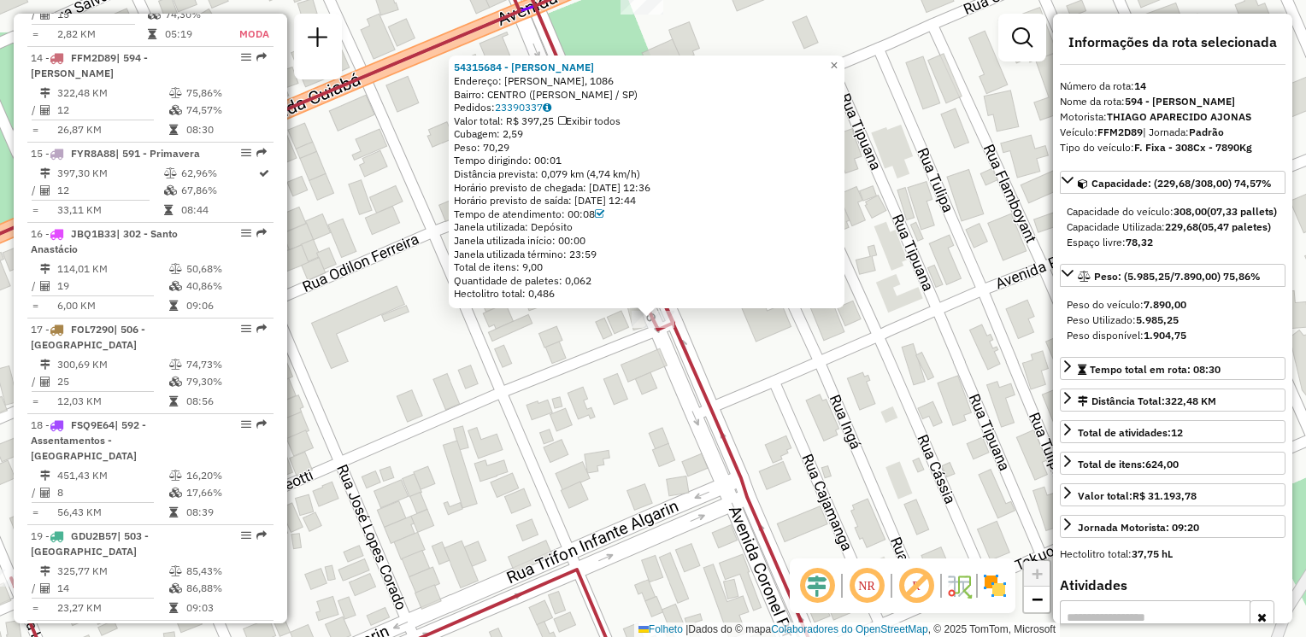
click at [779, 383] on div "54315684 - [PERSON_NAME]: [PERSON_NAME], 1086 Bairro: [GEOGRAPHIC_DATA] ([PERSO…" at bounding box center [653, 318] width 1306 height 637
